Goal: Check status: Check status

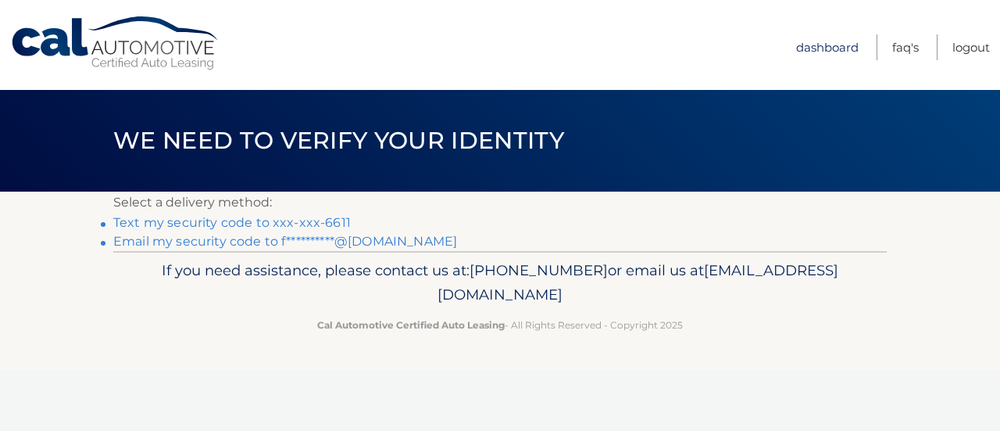
click at [831, 54] on link "Dashboard" at bounding box center [827, 47] width 63 height 26
click at [304, 224] on link "Text my security code to xxx-xxx-6611" at bounding box center [232, 222] width 238 height 15
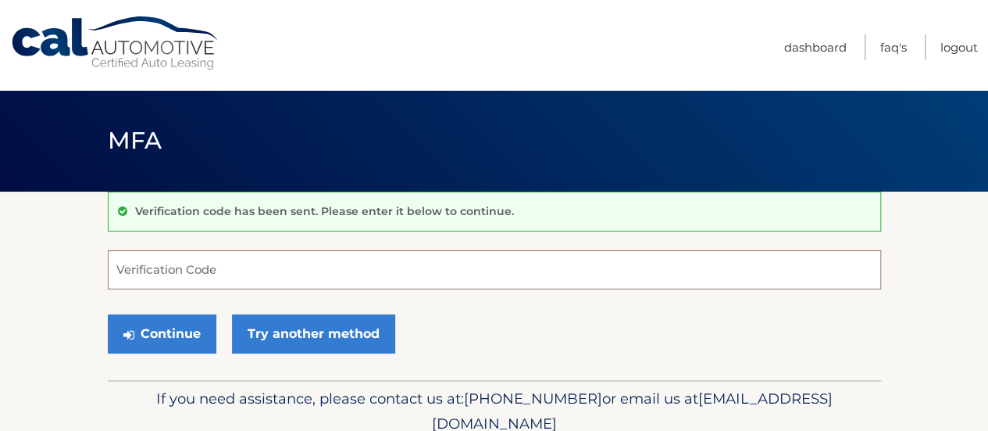
click at [395, 259] on input "Verification Code" at bounding box center [495, 269] width 774 height 39
type input "497882"
click at [108, 314] on button "Continue" at bounding box center [162, 333] width 109 height 39
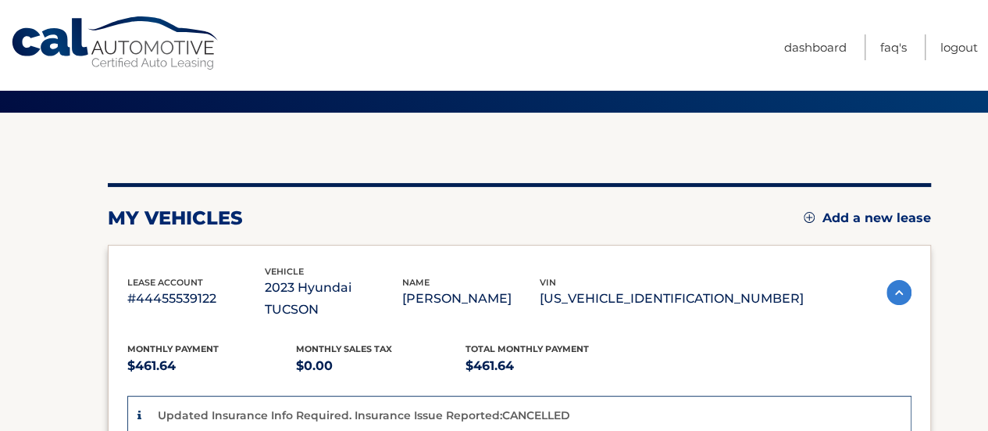
scroll to position [156, 0]
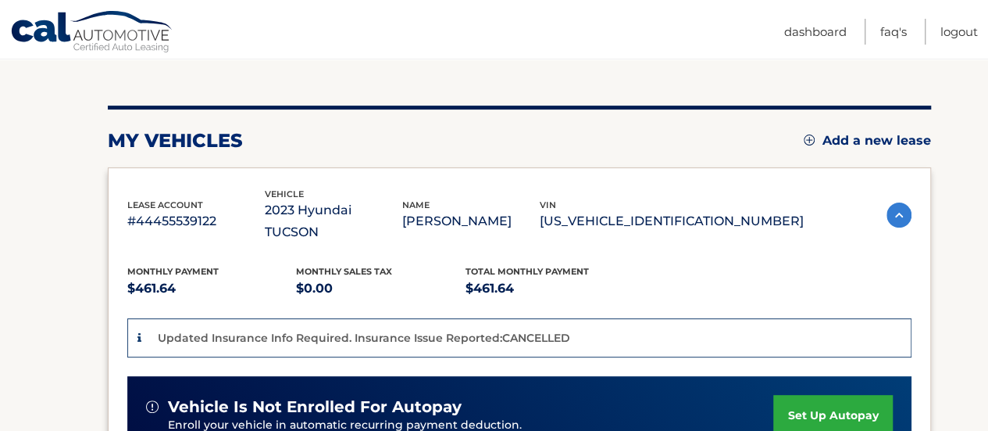
click at [173, 210] on p "#44455539122" at bounding box center [196, 221] width 138 height 22
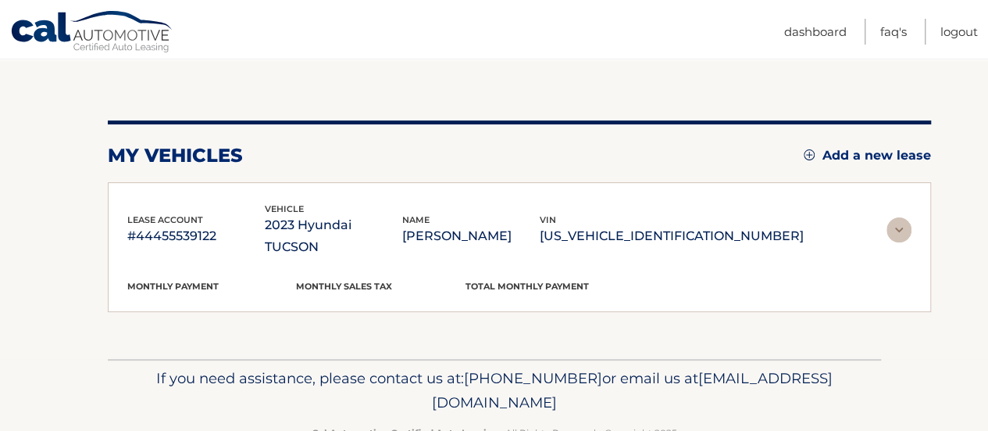
scroll to position [130, 0]
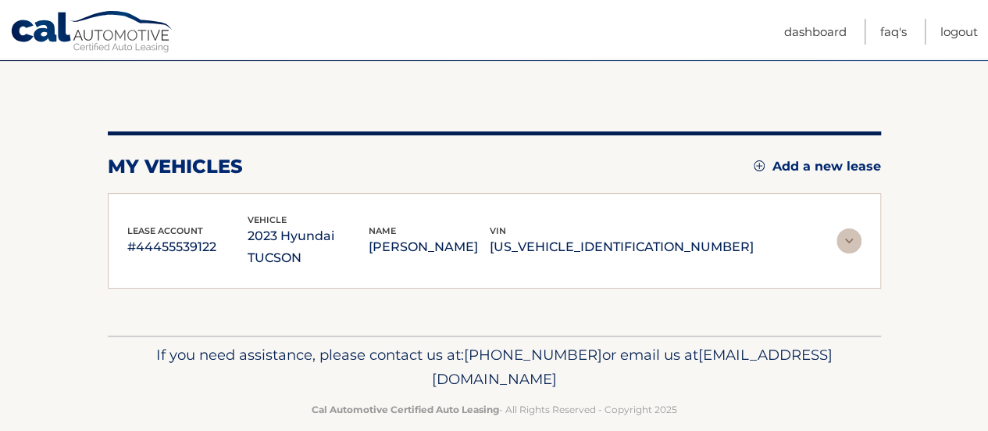
click at [216, 236] on p "#44455539122" at bounding box center [187, 247] width 121 height 22
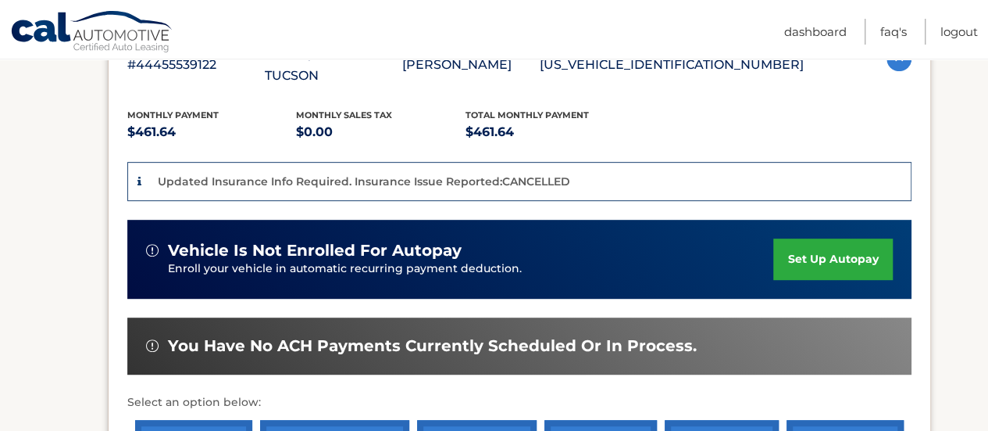
scroll to position [547, 0]
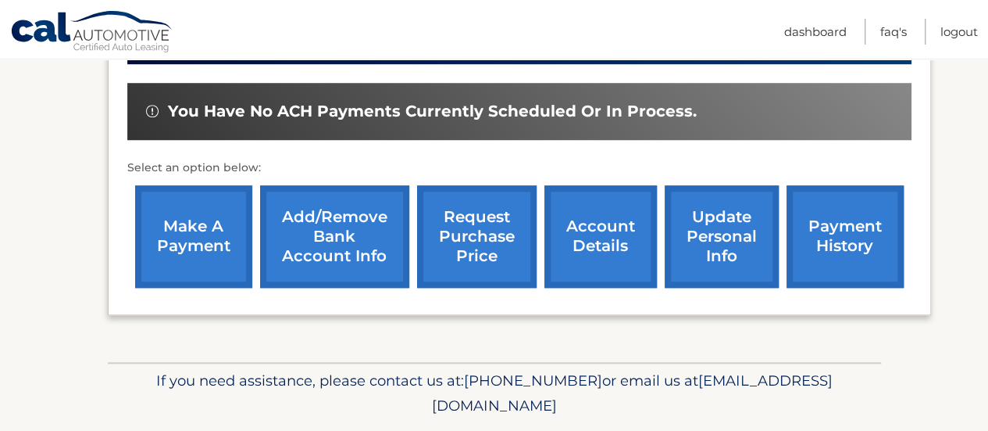
click at [606, 210] on link "account details" at bounding box center [601, 236] width 113 height 102
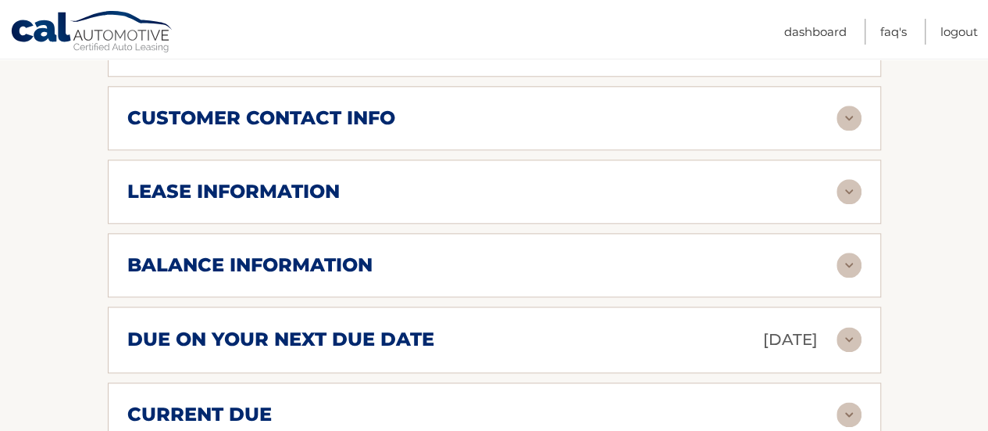
scroll to position [860, 0]
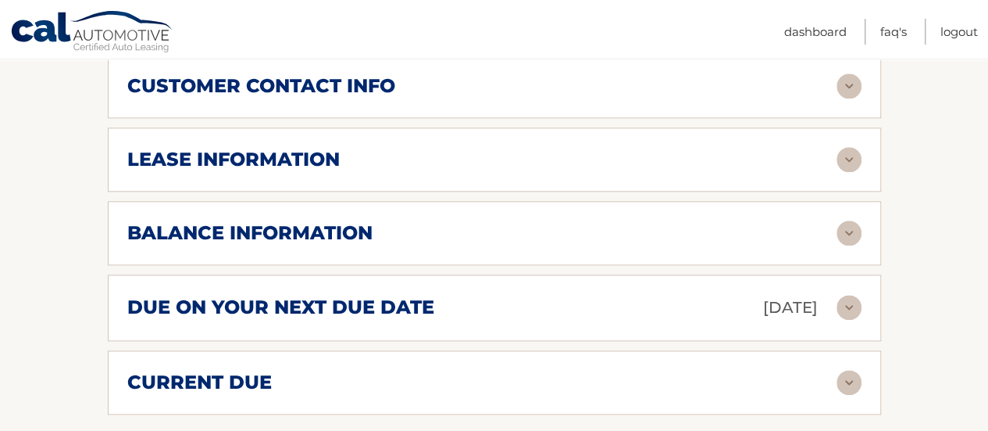
click at [856, 147] on img at bounding box center [849, 159] width 25 height 25
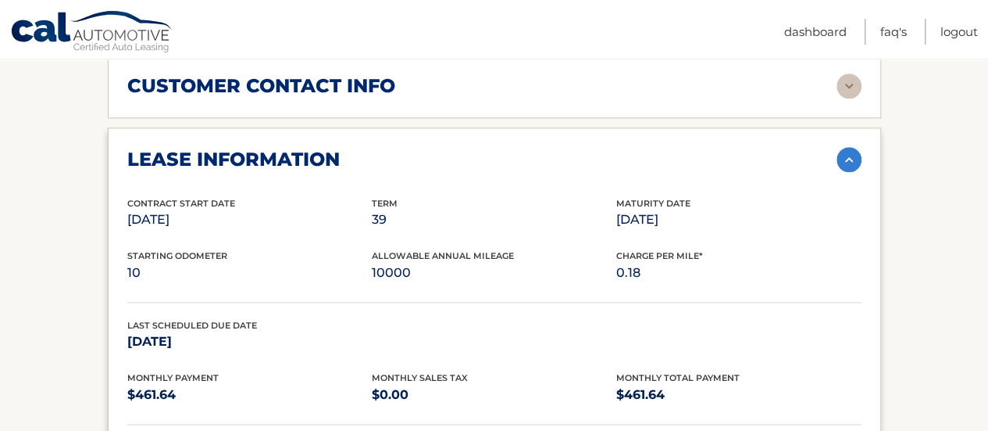
click at [855, 147] on img at bounding box center [849, 159] width 25 height 25
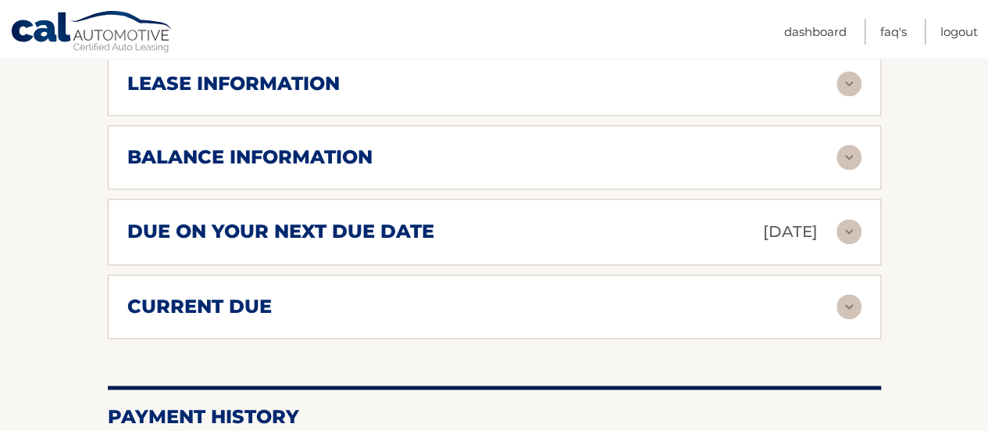
scroll to position [938, 0]
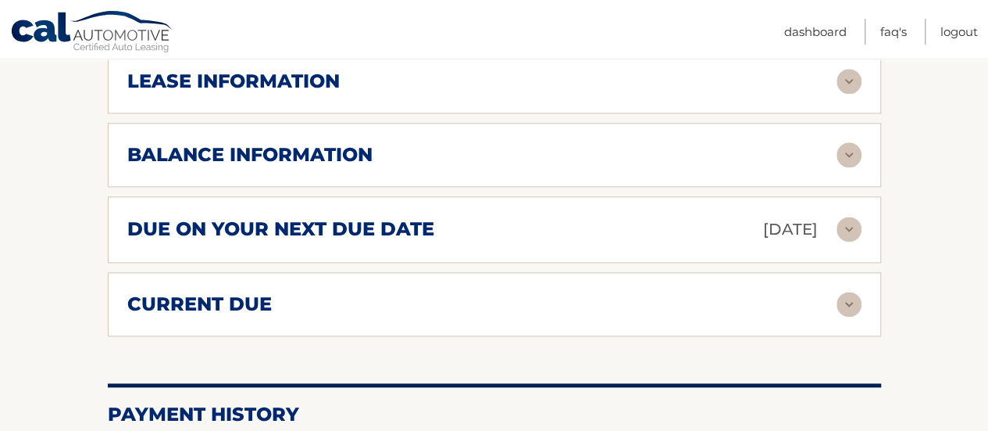
click at [849, 142] on img at bounding box center [849, 154] width 25 height 25
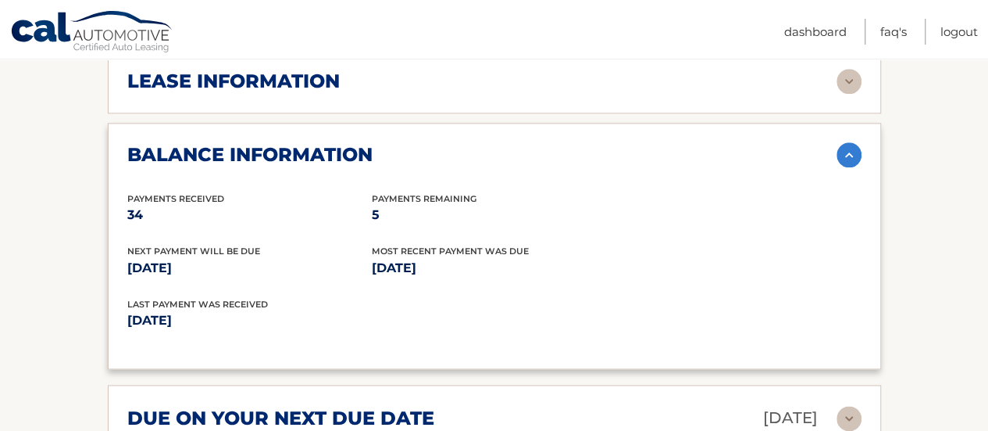
click at [846, 142] on img at bounding box center [849, 154] width 25 height 25
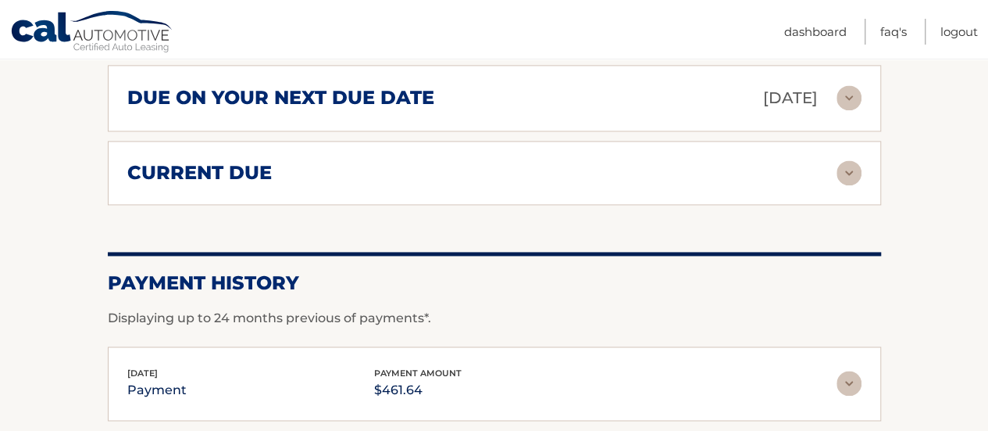
scroll to position [1172, 0]
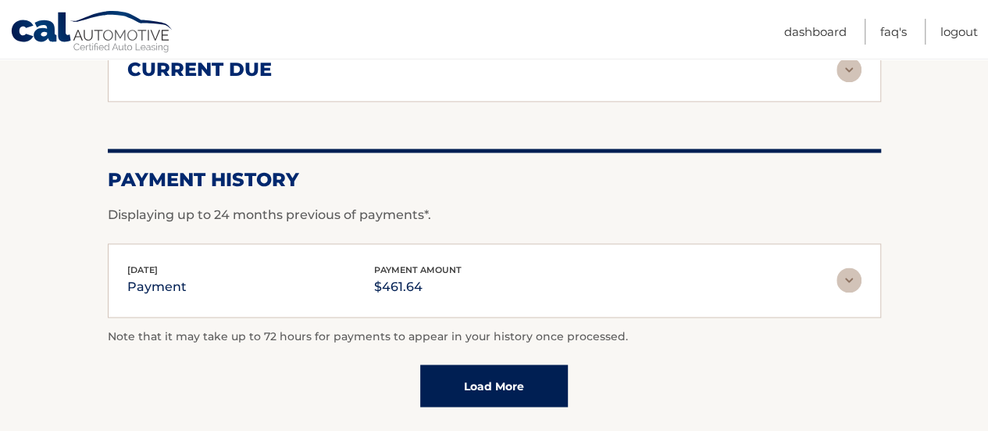
click at [847, 267] on img at bounding box center [849, 279] width 25 height 25
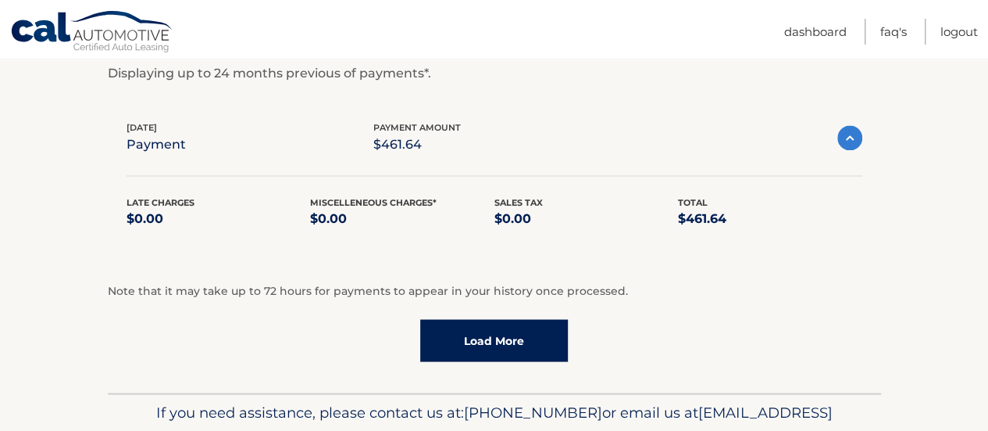
scroll to position [1328, 0]
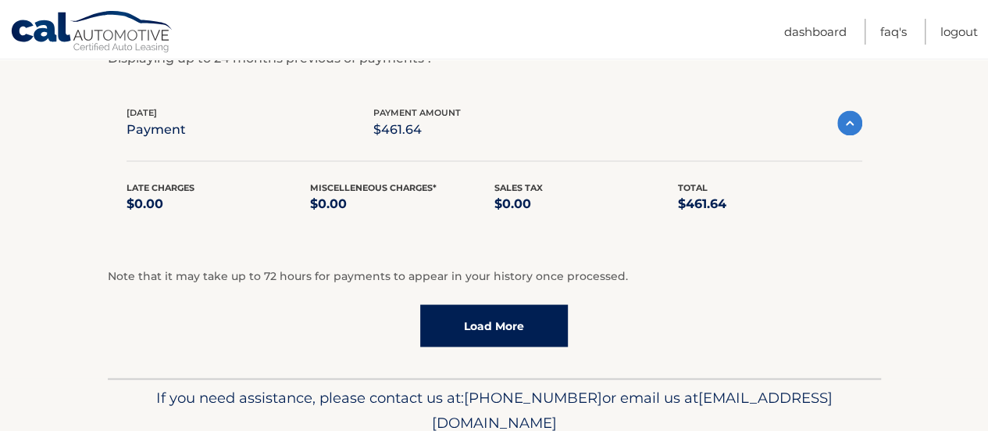
click at [524, 304] on link "Load More" at bounding box center [494, 325] width 148 height 42
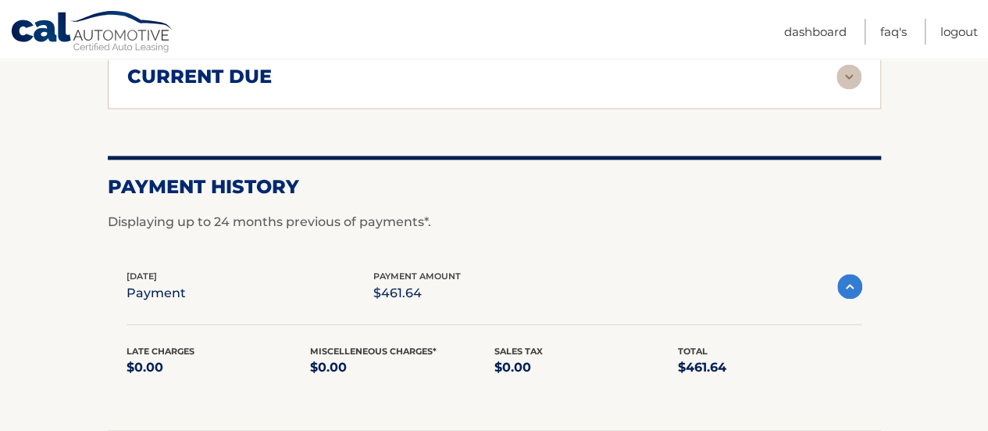
scroll to position [1172, 0]
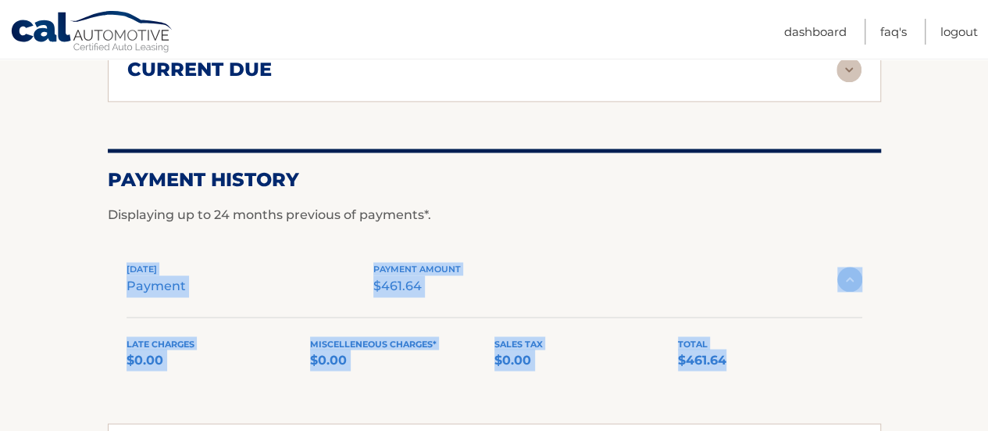
drag, startPoint x: 128, startPoint y: 238, endPoint x: 785, endPoint y: 335, distance: 664.3
click at [785, 335] on div "[DATE] payment payment amount $461.64 Late Charges $0.00 Miscelleneous Charges*…" at bounding box center [495, 325] width 774 height 164
click at [794, 349] on p "$461.64" at bounding box center [770, 360] width 184 height 22
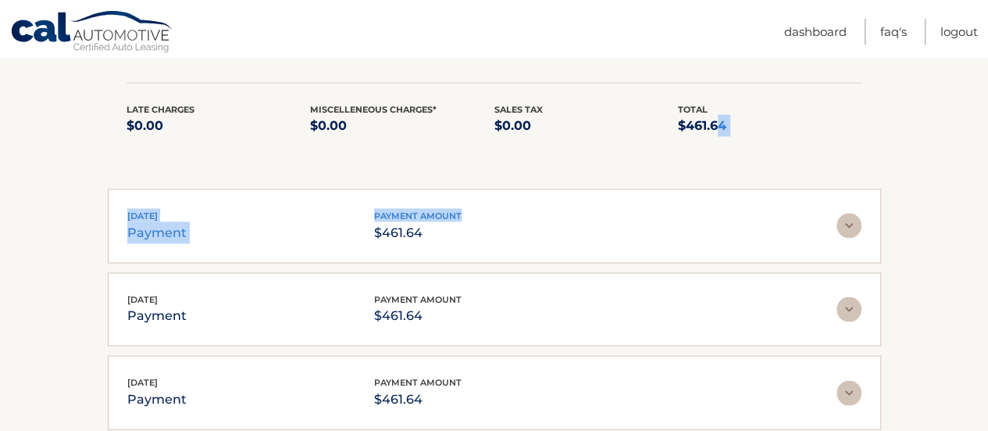
click at [717, 145] on div "[DATE] payment payment amount $461.64 Late Charges $0.00 Miscelleneous Charges*…" at bounding box center [495, 302] width 774 height 587
click at [700, 141] on div "[DATE] payment payment amount $461.64 Late Charges $0.00 Miscelleneous Charges*…" at bounding box center [495, 91] width 774 height 164
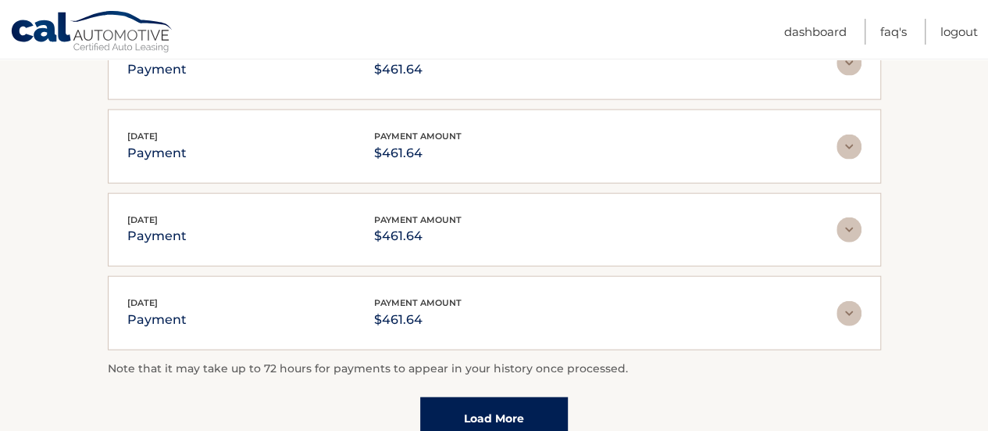
scroll to position [1719, 0]
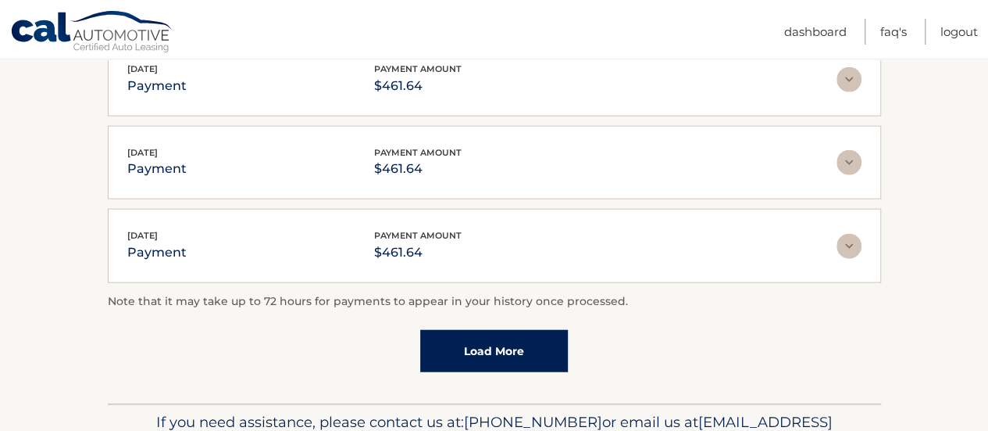
click at [530, 330] on link "Load More" at bounding box center [494, 351] width 148 height 42
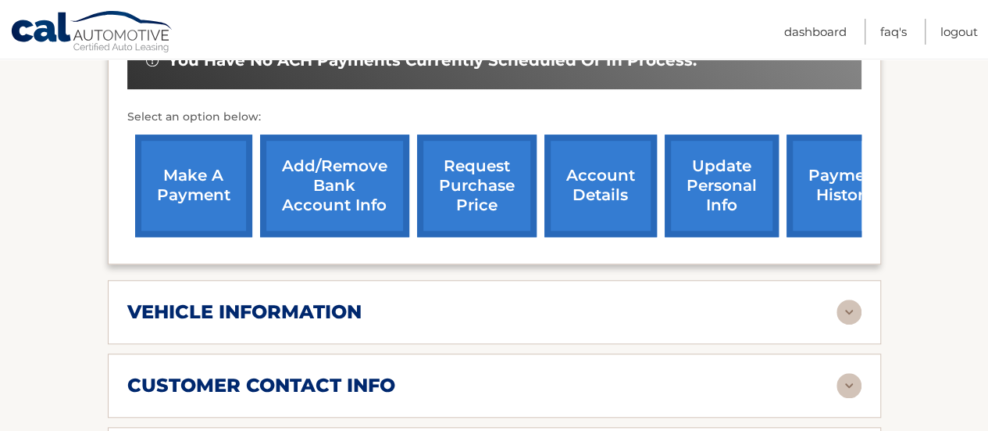
scroll to position [392, 0]
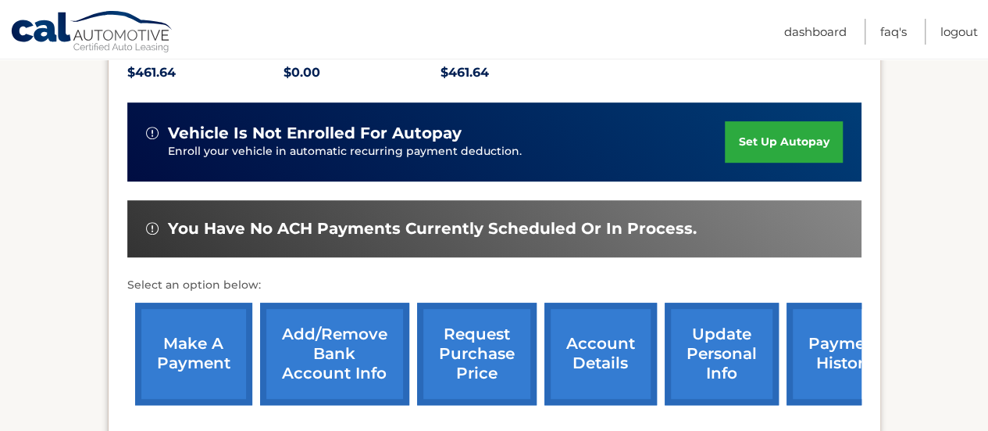
click at [836, 333] on link "payment history" at bounding box center [845, 353] width 117 height 102
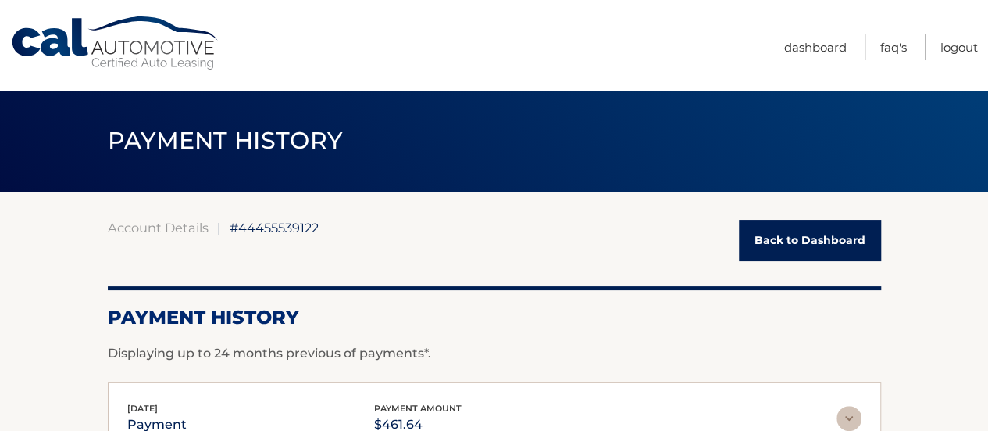
scroll to position [156, 0]
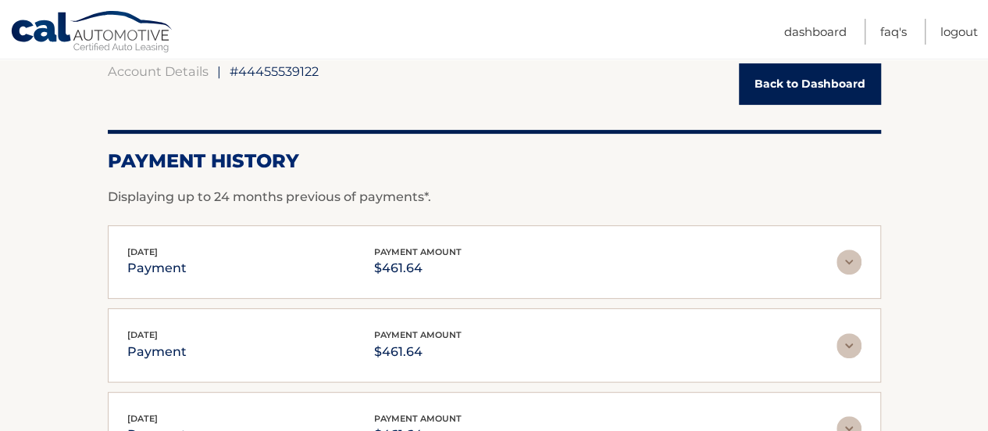
click at [152, 264] on p "payment" at bounding box center [156, 268] width 59 height 22
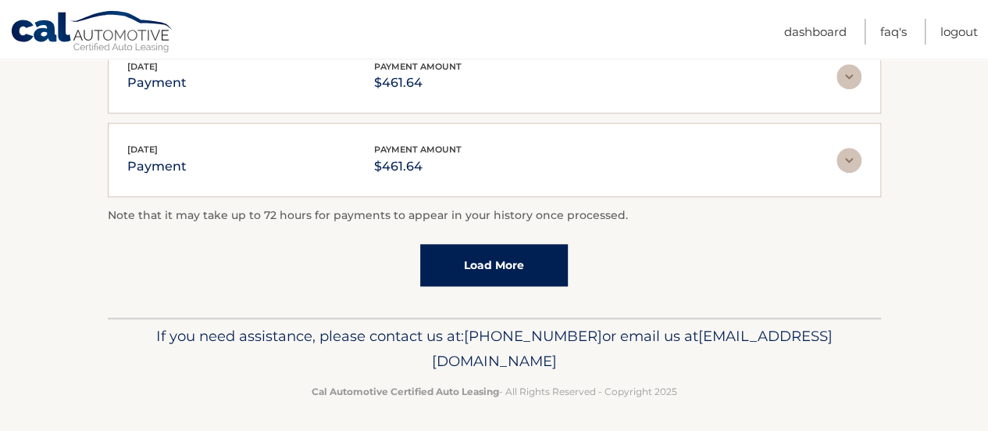
scroll to position [311, 0]
